Goal: Task Accomplishment & Management: Manage account settings

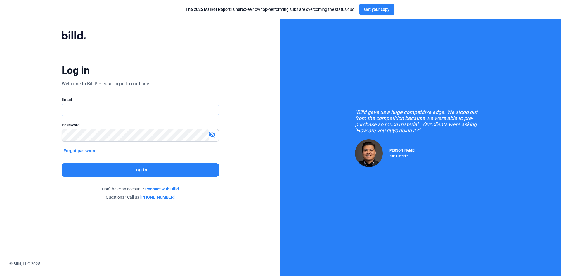
type input "[EMAIL_ADDRESS][DOMAIN_NAME]"
click at [183, 171] on button "Log in" at bounding box center [140, 169] width 157 height 13
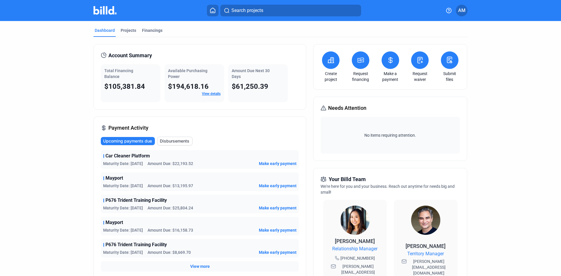
scroll to position [29, 0]
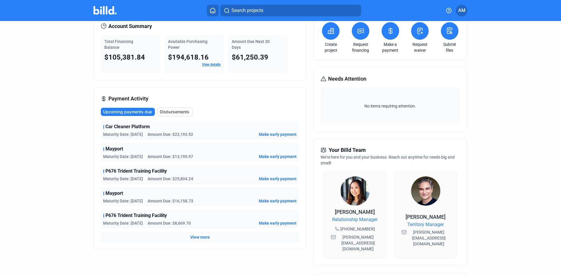
click at [205, 237] on span "View more" at bounding box center [200, 237] width 20 height 6
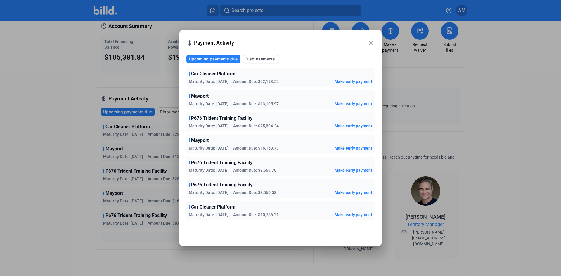
click at [231, 59] on span "Upcoming payments due" at bounding box center [213, 59] width 49 height 6
click at [231, 57] on span "Upcoming payments due" at bounding box center [213, 59] width 49 height 6
click at [370, 43] on mat-icon "close" at bounding box center [371, 42] width 7 height 7
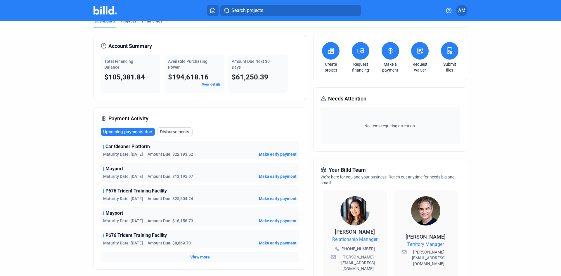
scroll to position [0, 0]
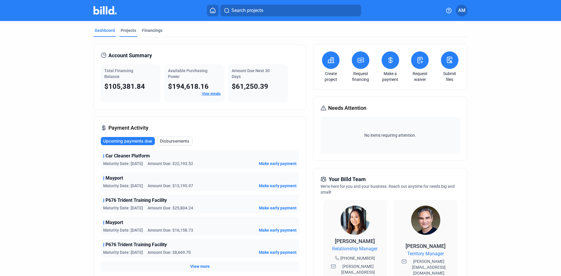
click at [128, 31] on div "Projects" at bounding box center [128, 30] width 15 height 6
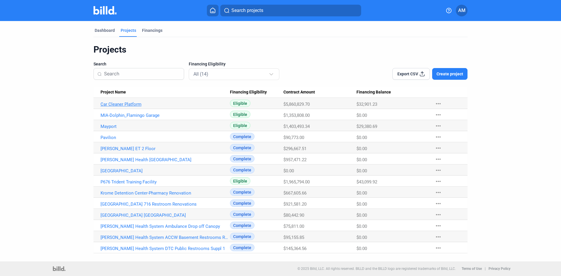
click at [127, 103] on link "Car Cleaner Platform" at bounding box center [166, 104] width 130 height 5
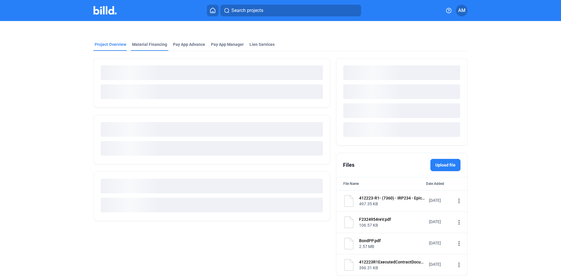
click at [148, 43] on div "Material Financing" at bounding box center [149, 45] width 35 height 6
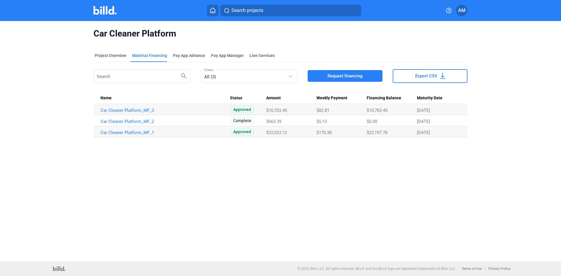
click at [380, 184] on div "Car Cleaner Platform Project Overview Material Financing Pay App Advance Pay Ap…" at bounding box center [280, 141] width 561 height 241
click at [121, 109] on link "Car Cleaner Platform_MF_3" at bounding box center [166, 110] width 130 height 5
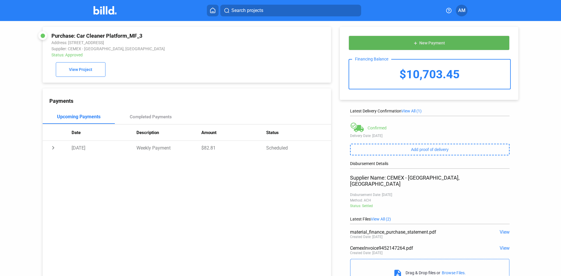
click at [430, 42] on span "New Payment" at bounding box center [433, 43] width 26 height 5
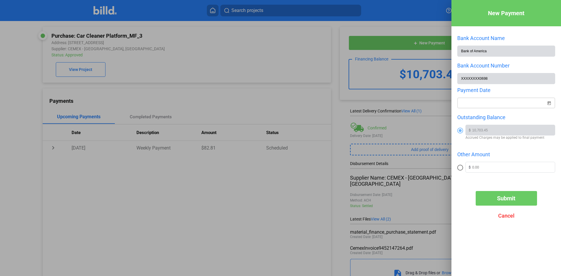
click at [548, 102] on span "Open calendar" at bounding box center [549, 100] width 14 height 14
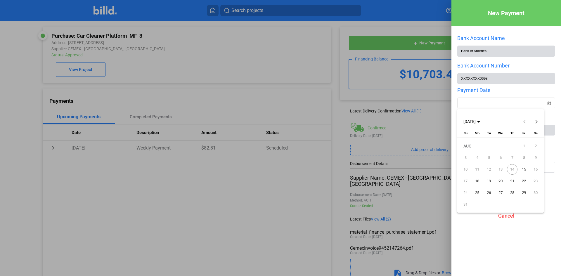
click at [525, 169] on span "15" at bounding box center [524, 169] width 11 height 11
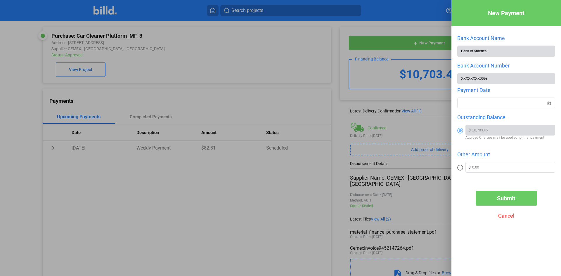
click at [240, 218] on div at bounding box center [280, 138] width 561 height 276
